Goal: Task Accomplishment & Management: Manage account settings

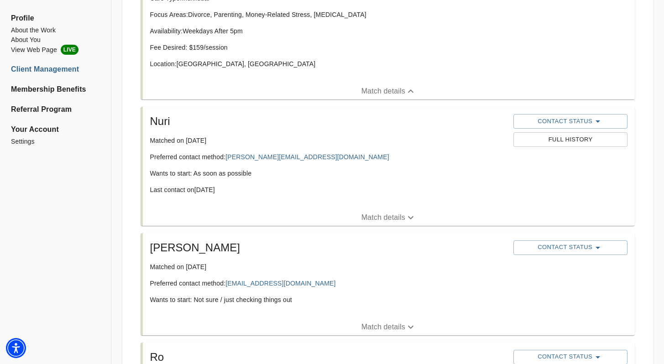
scroll to position [2363, 0]
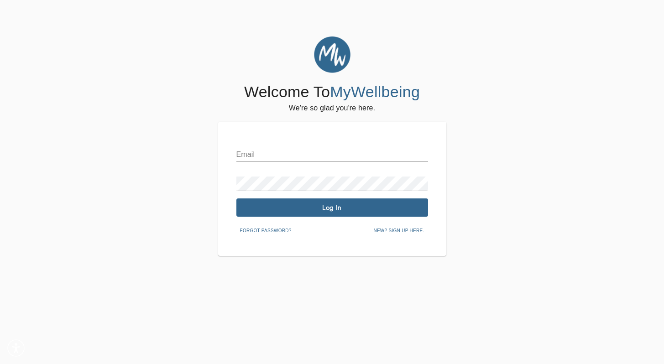
click at [266, 160] on input "text" at bounding box center [332, 154] width 192 height 15
type input "shaunte.gardener@mywellbeing.com"
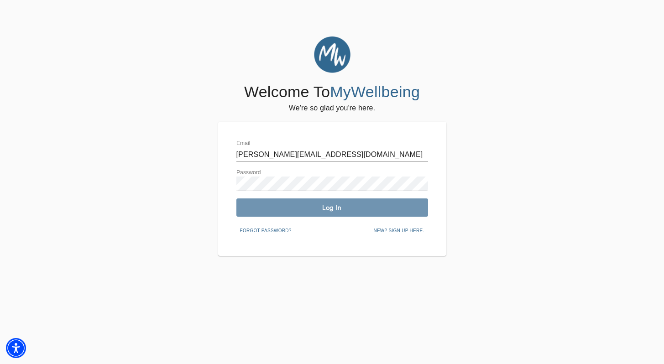
click at [280, 208] on span "Log In" at bounding box center [332, 207] width 184 height 9
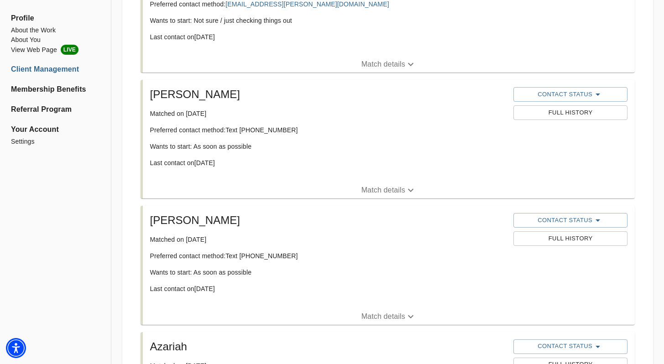
scroll to position [873, 0]
